Goal: Navigation & Orientation: Find specific page/section

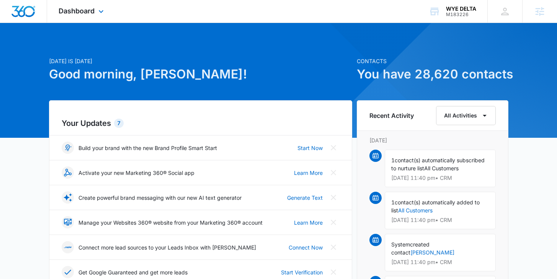
click at [82, 15] on div "Dashboard Apps Reputation Forms CRM Email Social Content Ads Intelligence Files…" at bounding box center [82, 11] width 70 height 23
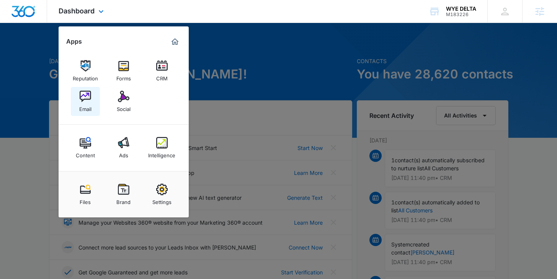
click at [80, 97] on img at bounding box center [85, 96] width 11 height 11
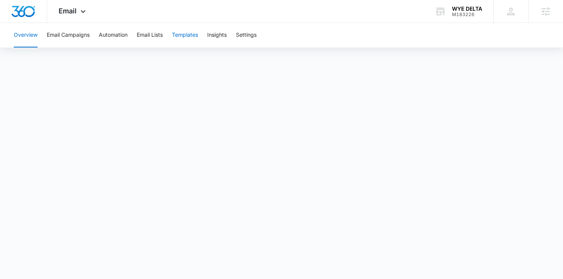
click at [179, 35] on button "Templates" at bounding box center [185, 35] width 26 height 25
click at [65, 38] on button "Email Campaigns" at bounding box center [68, 35] width 43 height 25
click at [185, 40] on button "Templates" at bounding box center [185, 35] width 26 height 25
click at [185, 39] on button "Templates" at bounding box center [185, 35] width 26 height 25
click at [80, 37] on button "Email Campaigns" at bounding box center [68, 35] width 43 height 25
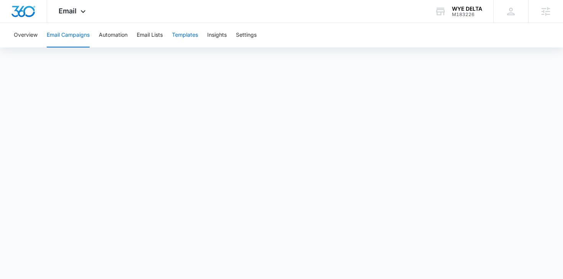
click at [185, 35] on button "Templates" at bounding box center [185, 35] width 26 height 25
click at [75, 39] on button "Email Campaigns" at bounding box center [68, 35] width 43 height 25
click at [192, 38] on button "Templates" at bounding box center [185, 35] width 26 height 25
click at [71, 39] on button "Email Campaigns" at bounding box center [68, 35] width 43 height 25
click at [184, 36] on button "Templates" at bounding box center [185, 35] width 26 height 25
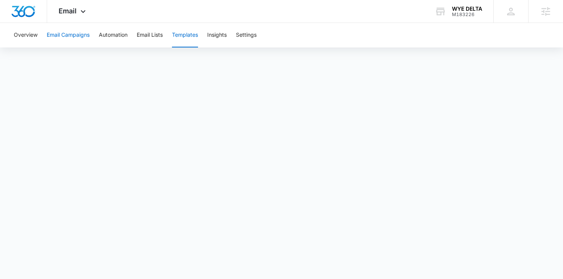
click at [68, 36] on button "Email Campaigns" at bounding box center [68, 35] width 43 height 25
click at [189, 35] on button "Templates" at bounding box center [185, 35] width 26 height 25
click at [77, 39] on button "Email Campaigns" at bounding box center [68, 35] width 43 height 25
click at [184, 39] on button "Templates" at bounding box center [185, 35] width 26 height 25
click at [68, 33] on button "Email Campaigns" at bounding box center [68, 35] width 43 height 25
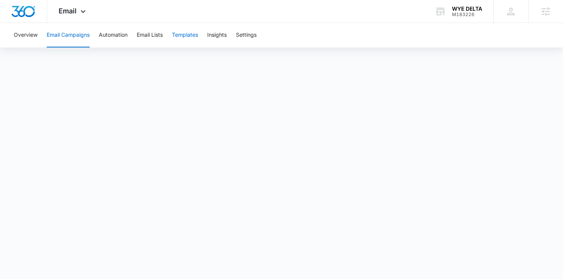
click at [179, 36] on button "Templates" at bounding box center [185, 35] width 26 height 25
click at [62, 41] on button "Email Campaigns" at bounding box center [68, 35] width 43 height 25
click at [198, 40] on button "Templates" at bounding box center [185, 35] width 26 height 25
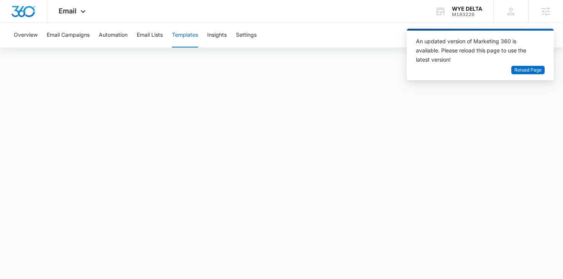
click at [533, 84] on div "An updated version of Marketing 360 is available. Please reload this page to us…" at bounding box center [480, 58] width 147 height 58
drag, startPoint x: 522, startPoint y: 36, endPoint x: 455, endPoint y: 69, distance: 74.9
click at [450, 51] on div "An updated version of Marketing 360 is available. Please reload this page to us…" at bounding box center [480, 55] width 147 height 52
click at [527, 70] on span "Reload Page" at bounding box center [527, 70] width 27 height 7
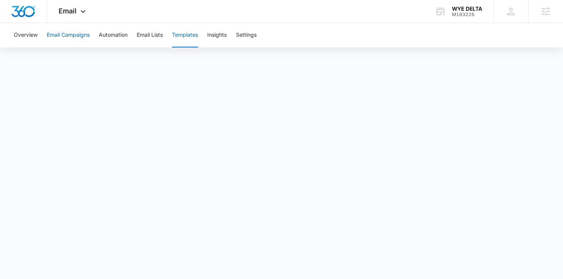
click at [69, 33] on button "Email Campaigns" at bounding box center [68, 35] width 43 height 25
click at [195, 34] on button "Templates" at bounding box center [185, 35] width 26 height 25
click at [64, 34] on button "Email Campaigns" at bounding box center [68, 35] width 43 height 25
click at [192, 36] on button "Templates" at bounding box center [185, 35] width 26 height 25
click at [66, 39] on button "Email Campaigns" at bounding box center [68, 35] width 43 height 25
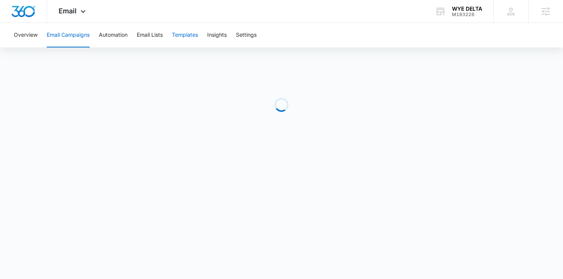
click at [195, 34] on button "Templates" at bounding box center [185, 35] width 26 height 25
click at [57, 36] on button "Email Campaigns" at bounding box center [68, 35] width 43 height 25
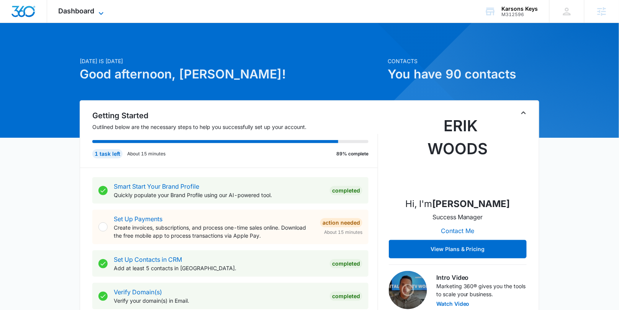
click at [84, 13] on span "Dashboard" at bounding box center [77, 11] width 36 height 8
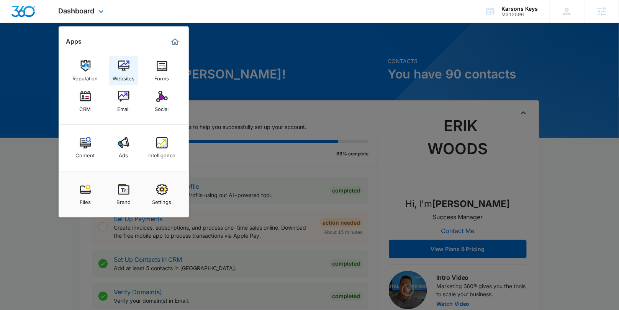
click at [123, 68] on img at bounding box center [123, 65] width 11 height 11
